Goal: Task Accomplishment & Management: Use online tool/utility

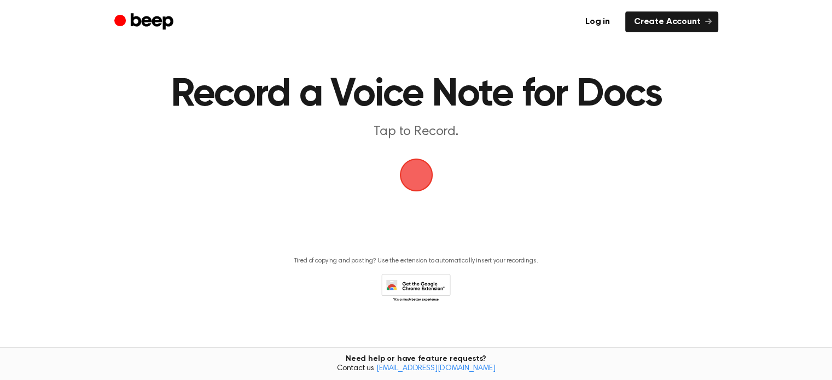
scroll to position [20, 0]
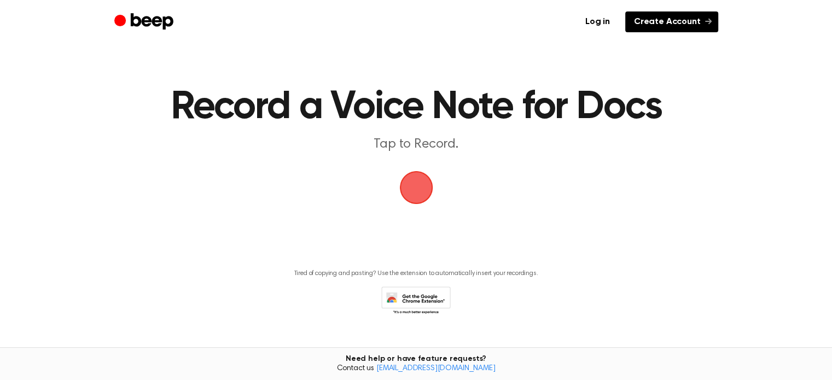
click at [685, 24] on link "Create Account" at bounding box center [671, 21] width 93 height 21
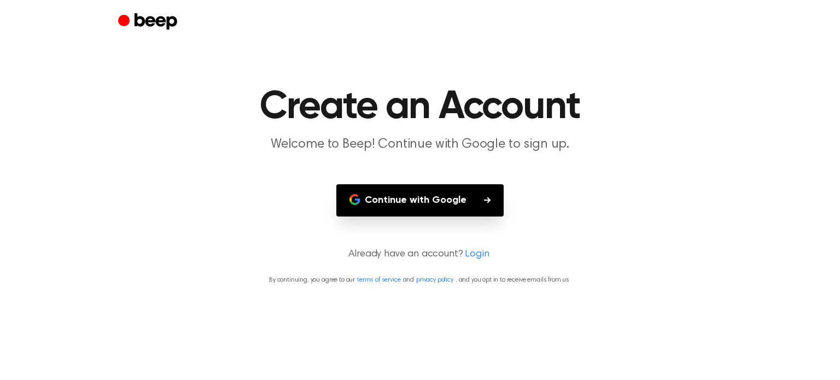
click at [421, 195] on button "Continue with Google" at bounding box center [419, 200] width 167 height 32
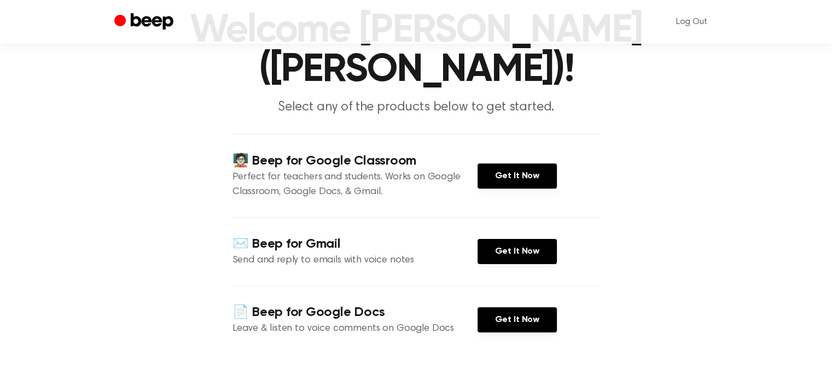
scroll to position [55, 0]
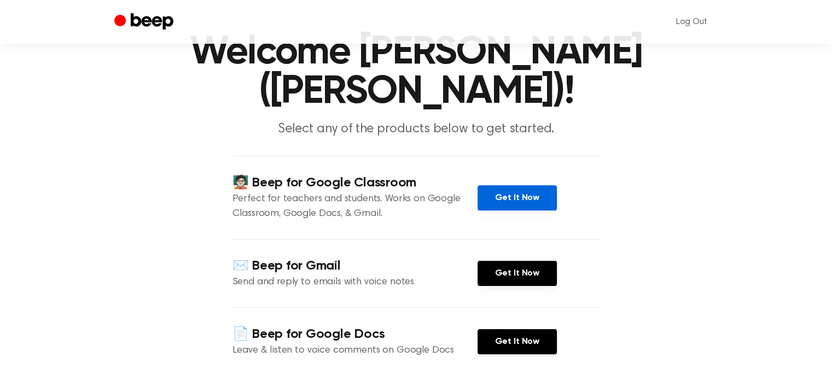
click at [502, 199] on link "Get It Now" at bounding box center [517, 197] width 79 height 25
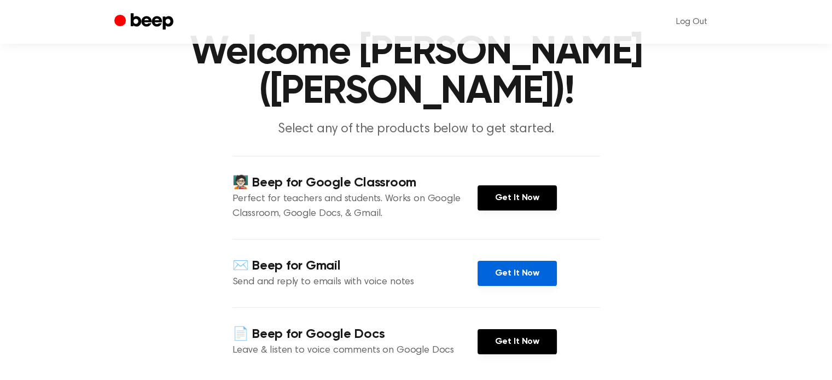
click at [498, 273] on link "Get It Now" at bounding box center [517, 273] width 79 height 25
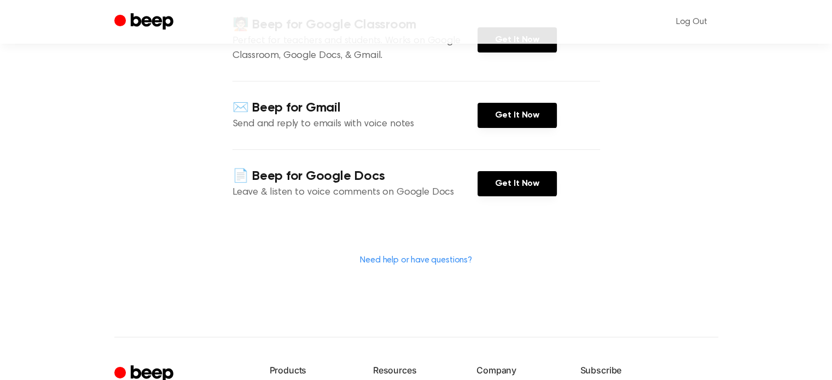
scroll to position [274, 0]
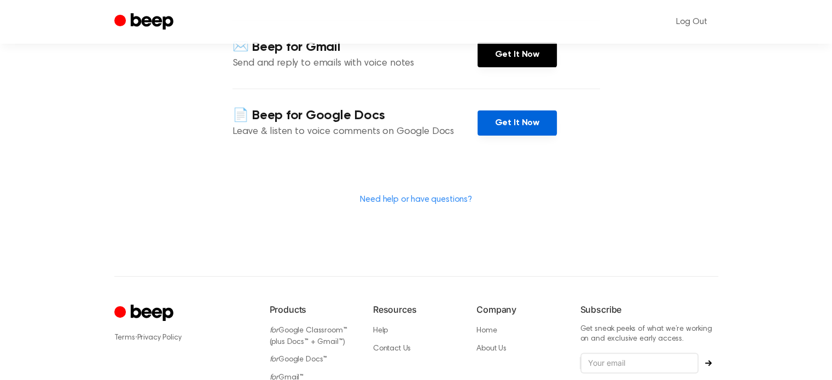
click at [535, 118] on link "Get It Now" at bounding box center [517, 123] width 79 height 25
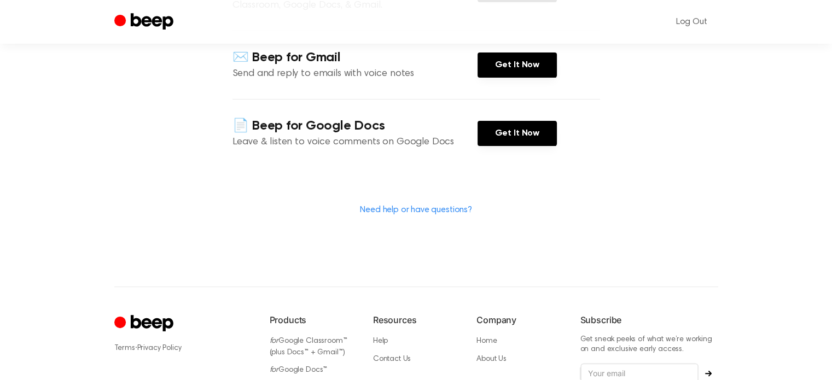
scroll to position [328, 0]
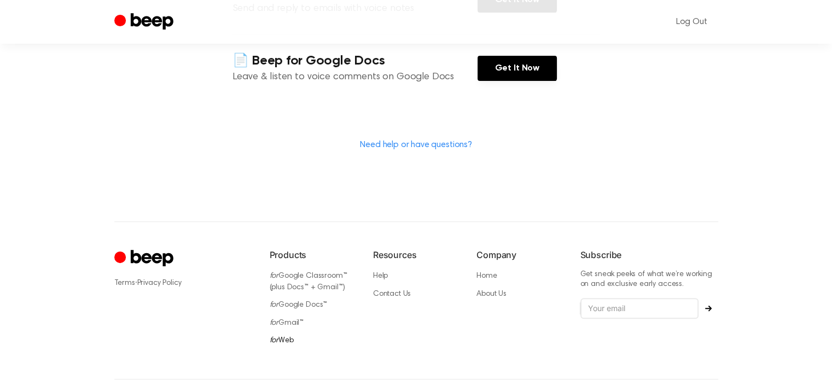
click at [289, 337] on link "for Web" at bounding box center [282, 341] width 24 height 8
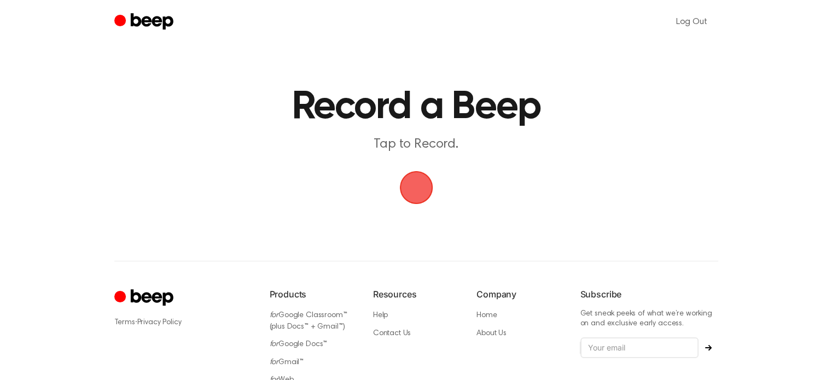
click at [414, 192] on span "button" at bounding box center [416, 187] width 54 height 54
